Goal: Information Seeking & Learning: Learn about a topic

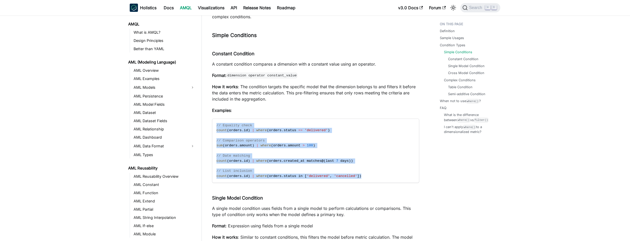
scroll to position [327, 0]
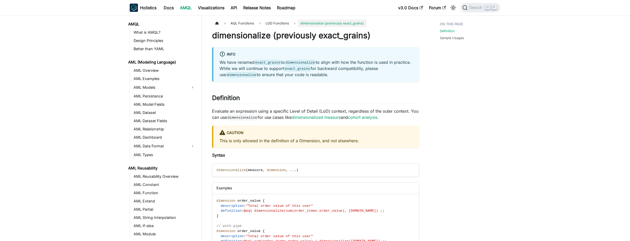
scroll to position [322, 0]
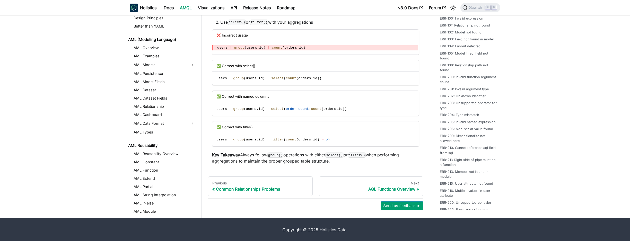
scroll to position [315, 0]
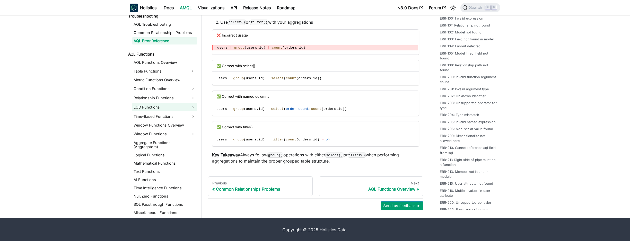
click at [165, 109] on link "LOD Functions" at bounding box center [164, 107] width 65 height 8
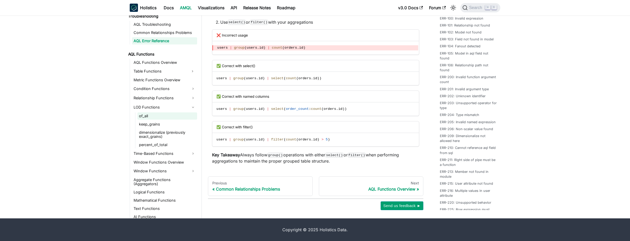
click at [162, 117] on link "of_all" at bounding box center [168, 116] width 60 height 7
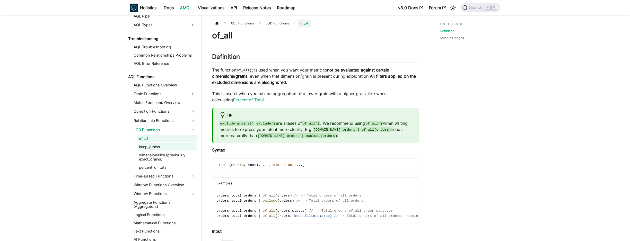
click at [157, 147] on link "keep_grains" at bounding box center [168, 146] width 60 height 7
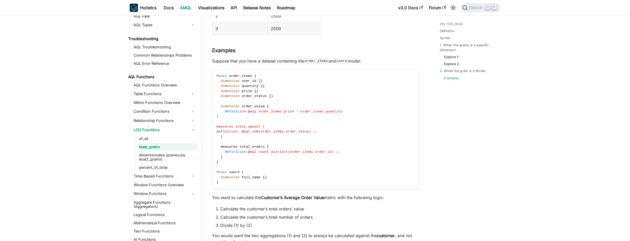
scroll to position [912, 0]
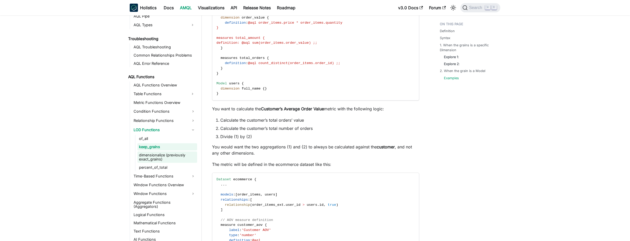
click at [175, 158] on link "dimensionalize (previously exact_grains)" at bounding box center [168, 157] width 60 height 11
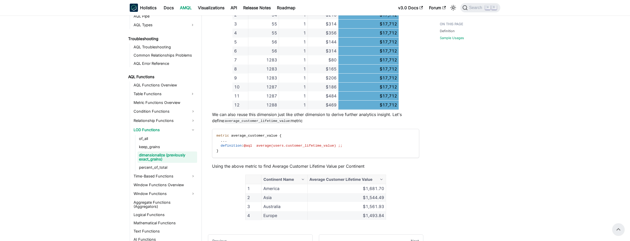
scroll to position [312, 0]
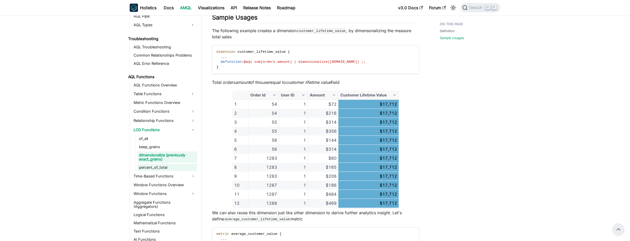
click at [173, 168] on link "percent_of_total" at bounding box center [168, 167] width 60 height 7
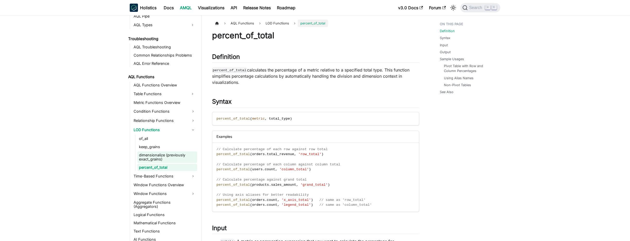
click at [168, 154] on link "dimensionalize (previously exact_grains)" at bounding box center [168, 157] width 60 height 11
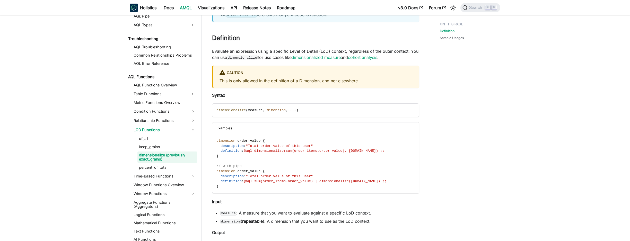
scroll to position [60, 0]
